Goal: Task Accomplishment & Management: Manage account settings

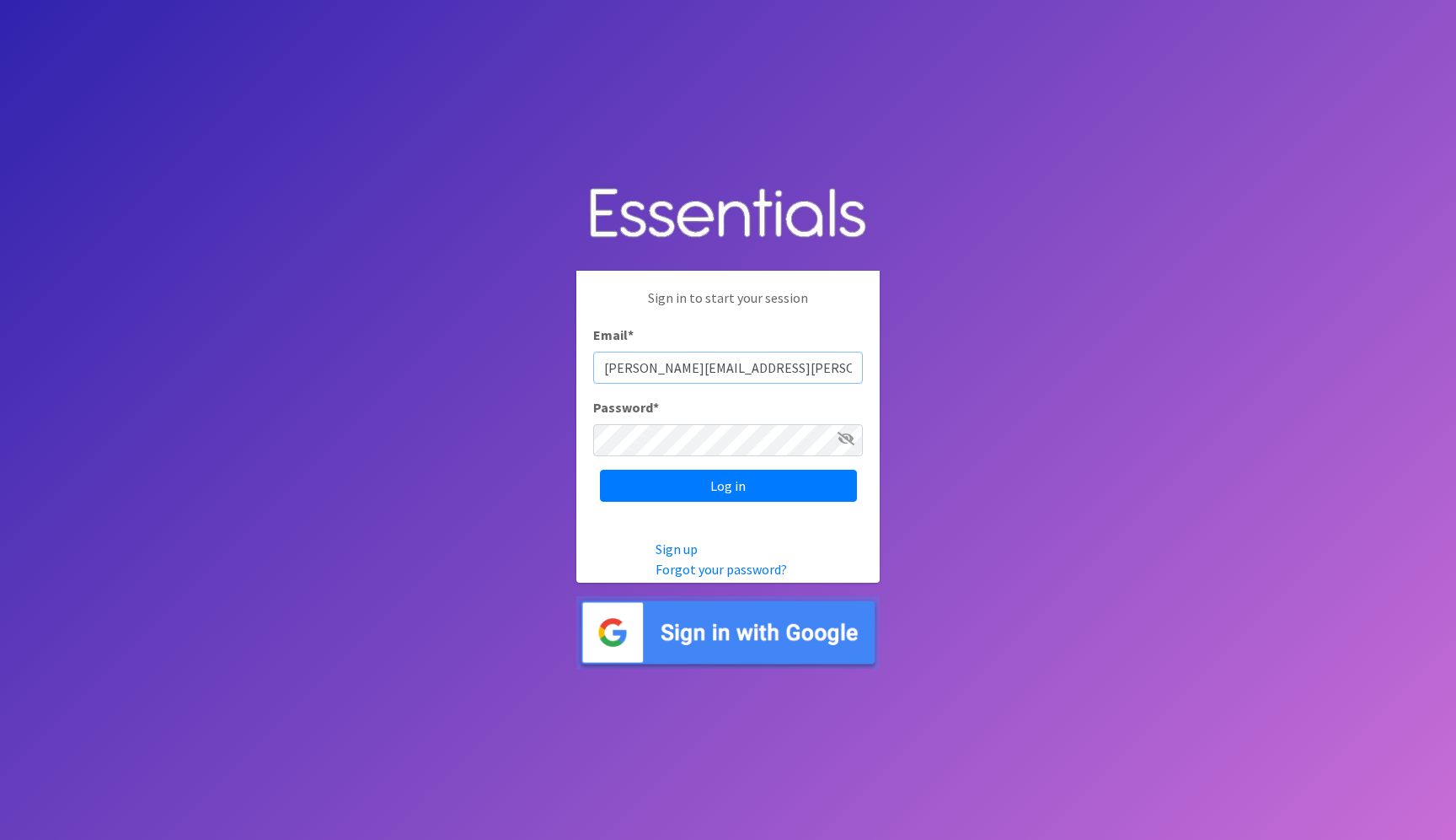
type input "[PERSON_NAME][EMAIL_ADDRESS][PERSON_NAME][DOMAIN_NAME]"
click at [600, 469] on input "Log in" at bounding box center [728, 485] width 257 height 32
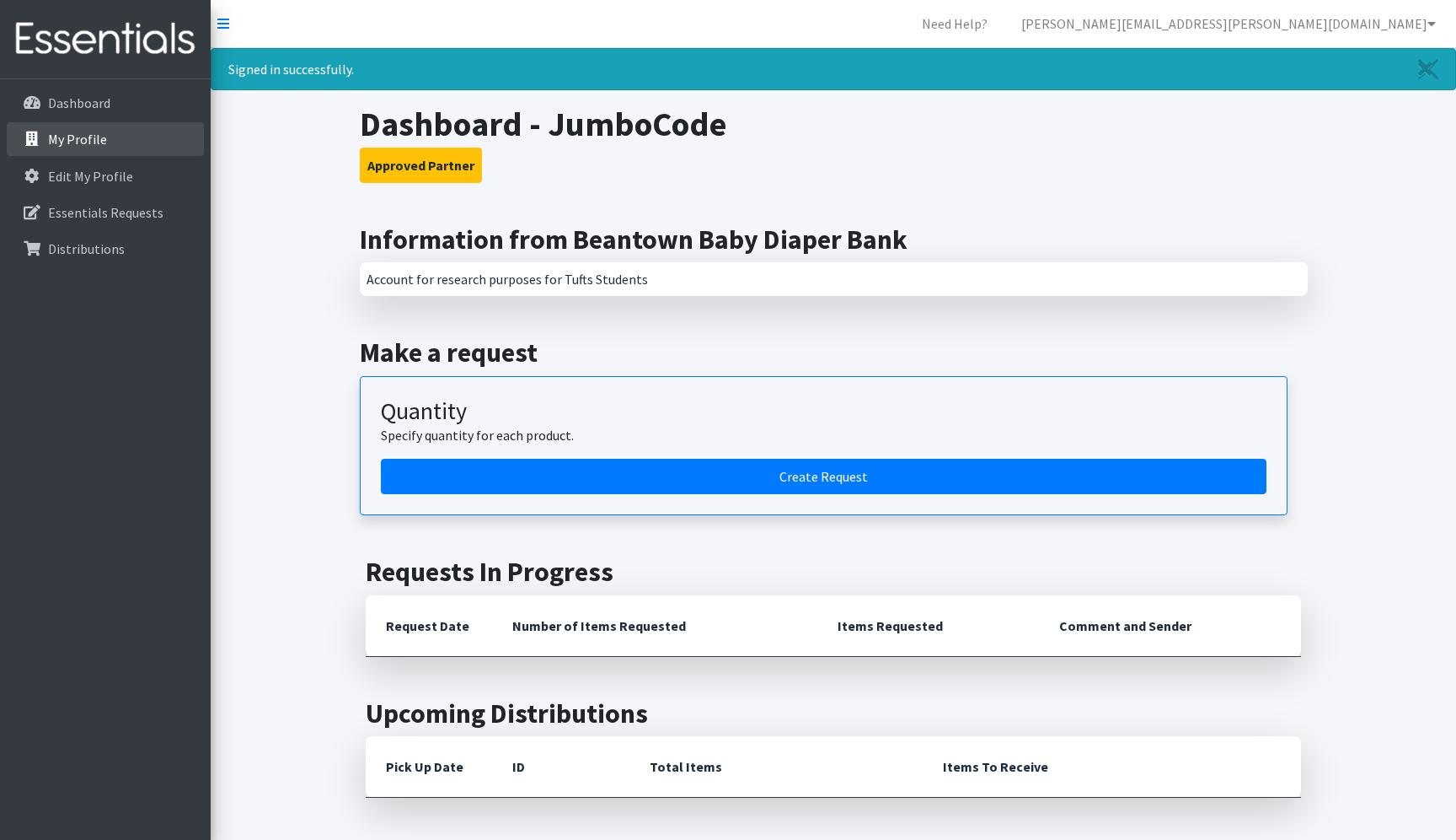
click at [117, 137] on link "My Profile" at bounding box center [106, 139] width 198 height 34
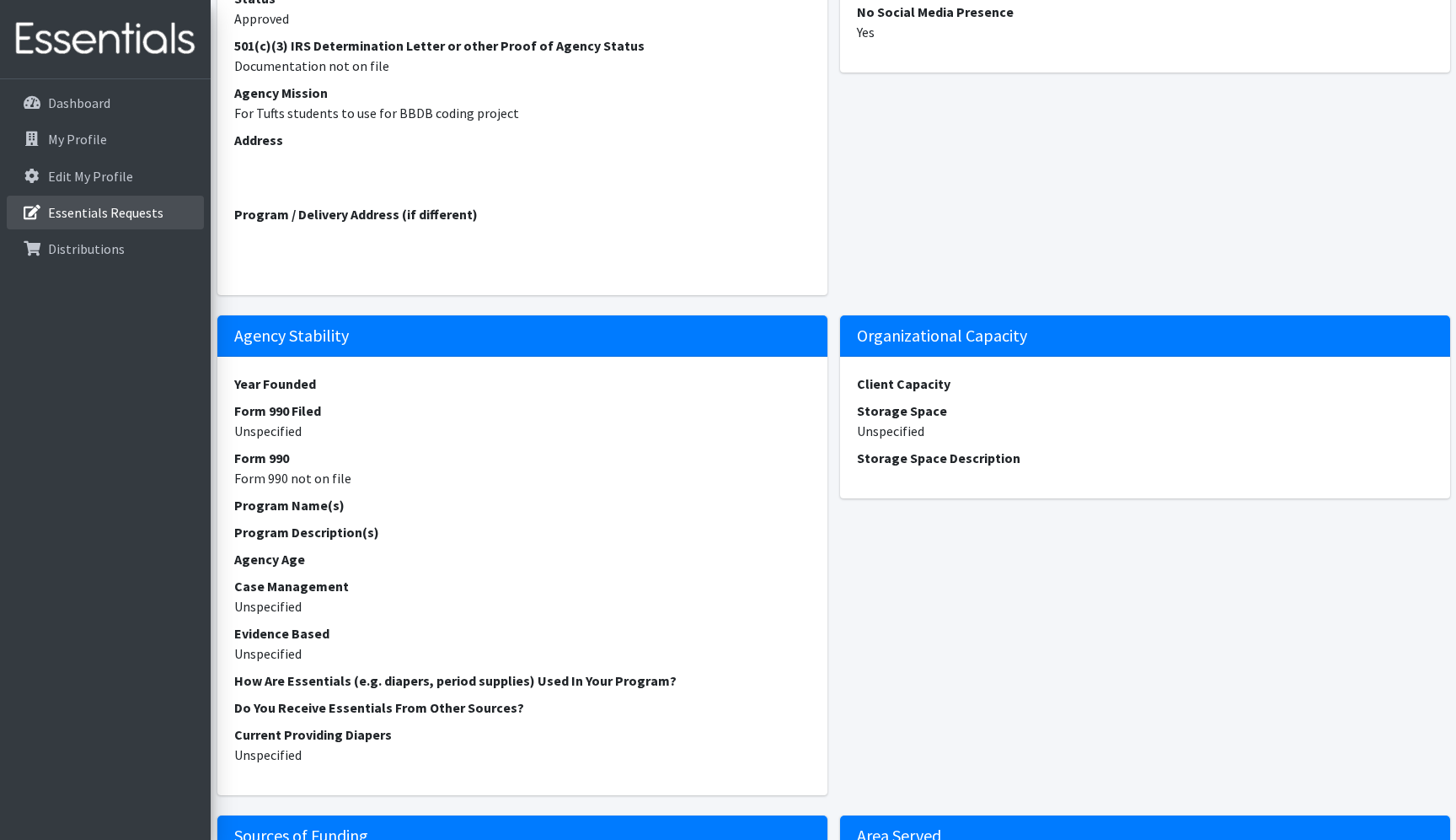
scroll to position [341, 0]
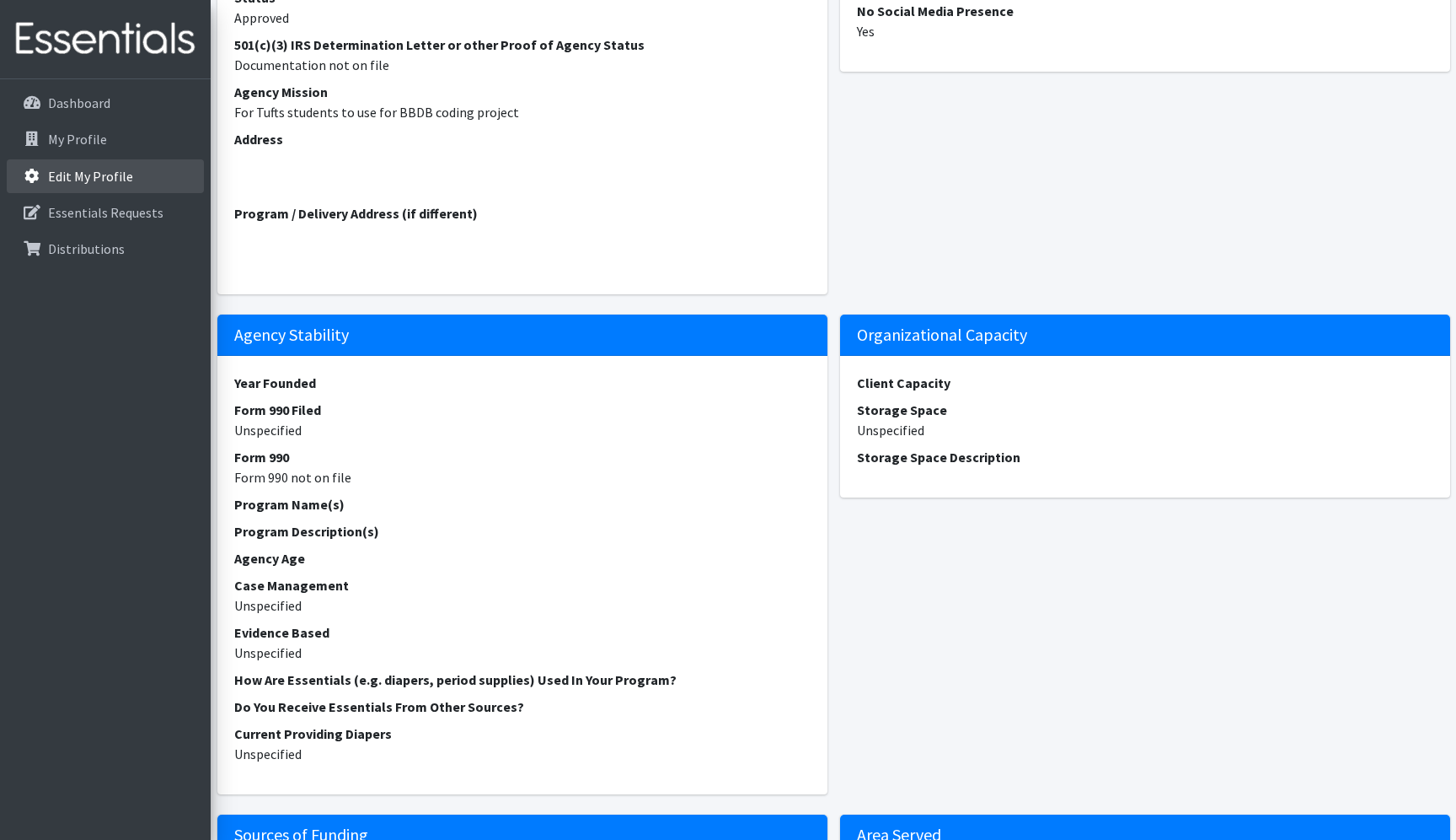
click at [84, 171] on p "Edit My Profile" at bounding box center [90, 176] width 85 height 17
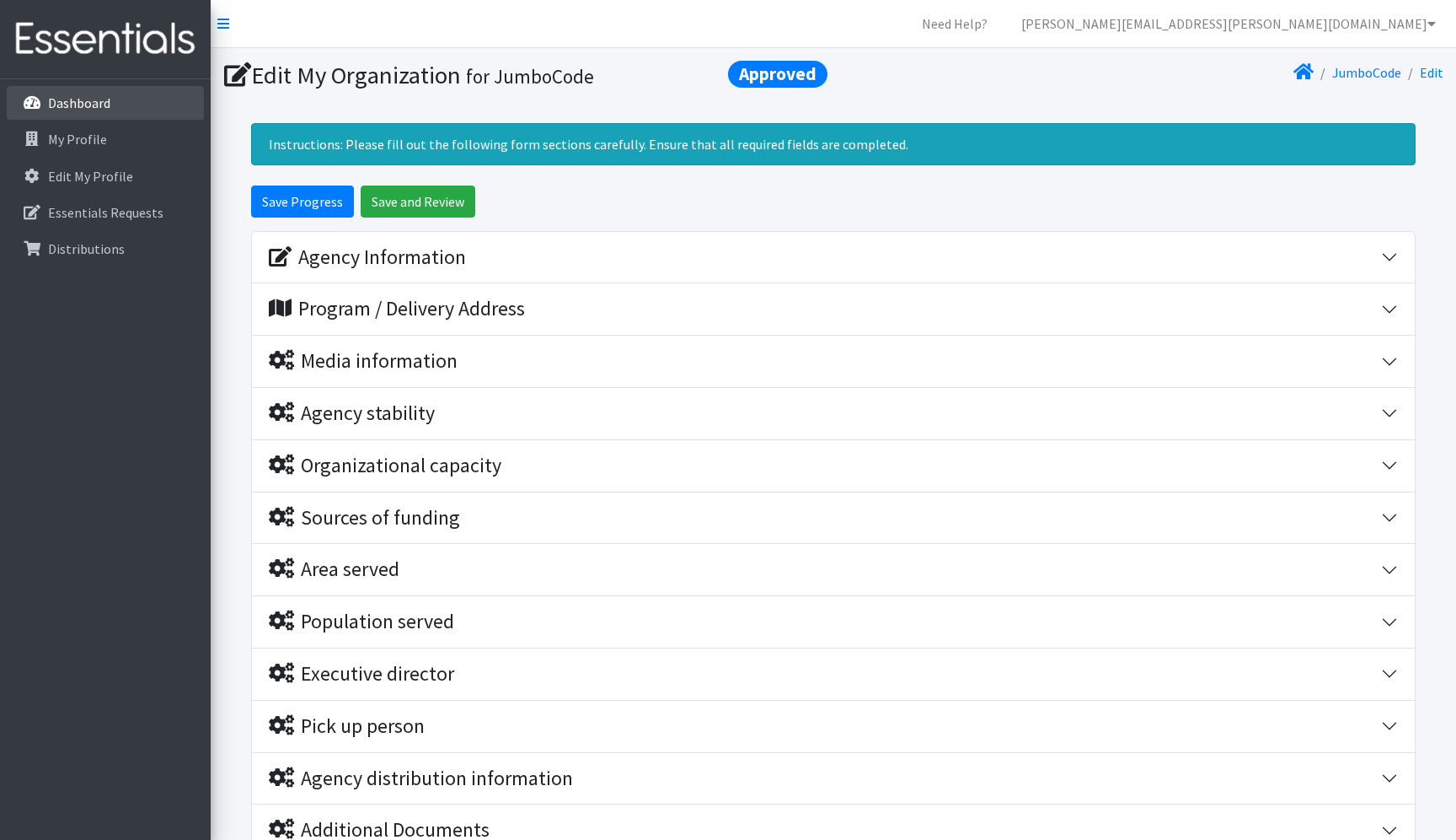
click at [116, 95] on link "Dashboard" at bounding box center [106, 102] width 198 height 34
